Goal: Find specific page/section: Find specific page/section

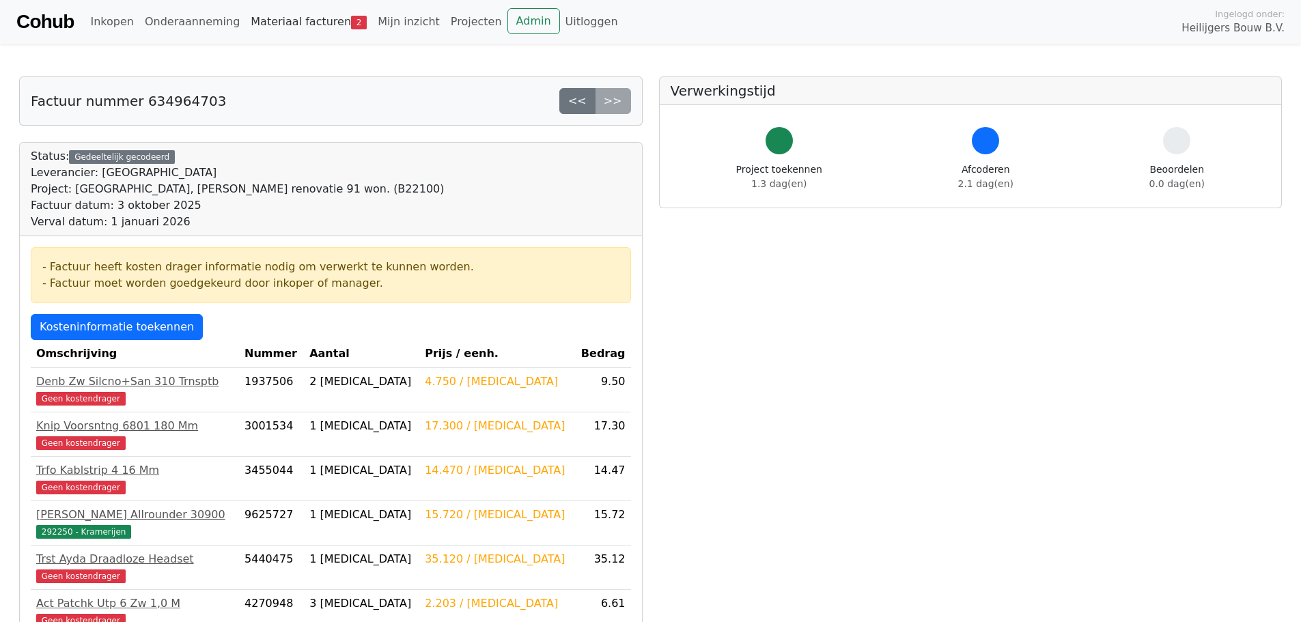
click at [294, 18] on link "Materiaal facturen 2" at bounding box center [308, 21] width 127 height 27
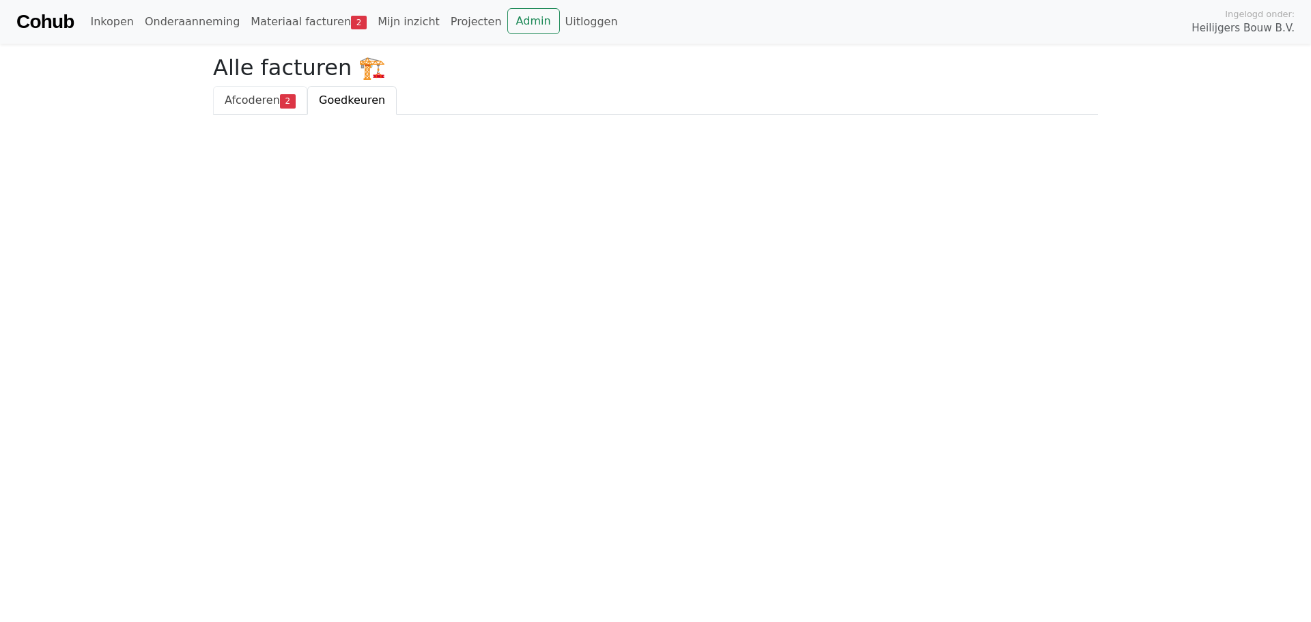
click at [257, 100] on span "Afcoderen" at bounding box center [252, 100] width 55 height 13
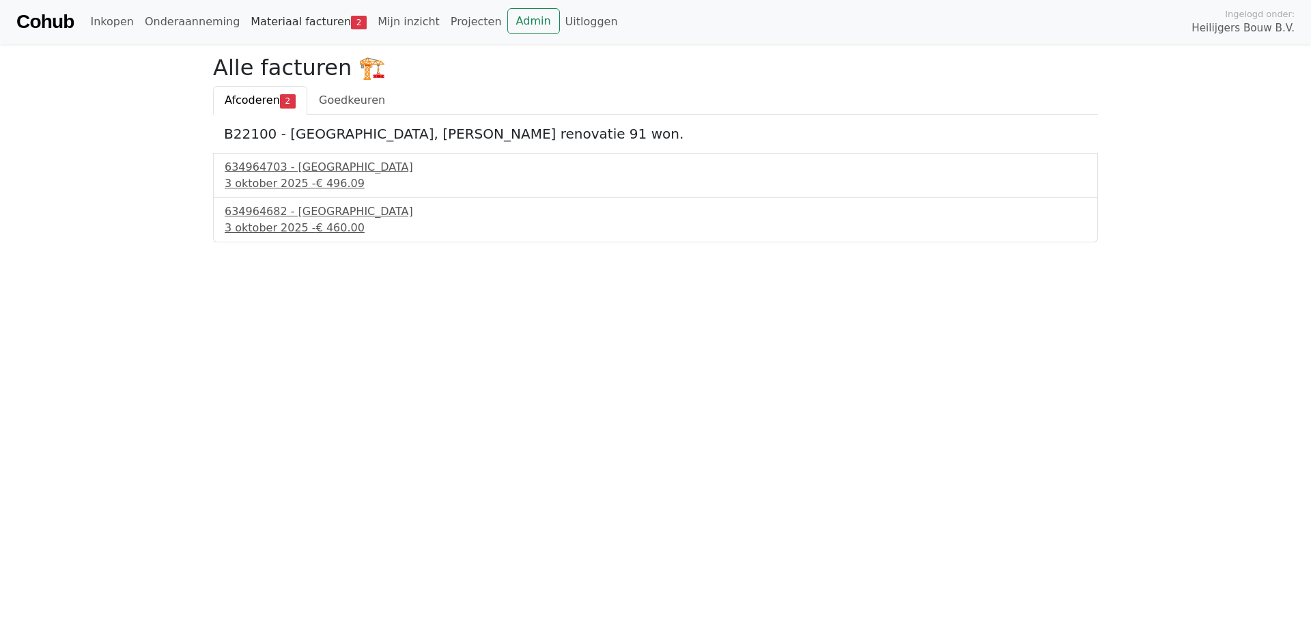
click at [266, 23] on link "Materiaal facturen 2" at bounding box center [308, 21] width 127 height 27
